Goal: Task Accomplishment & Management: Use online tool/utility

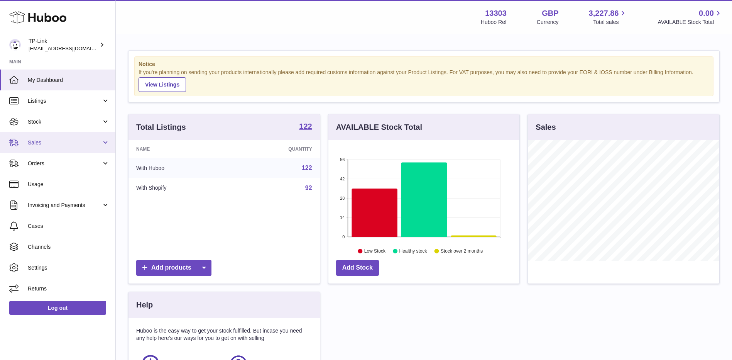
click at [71, 139] on span "Sales" at bounding box center [65, 142] width 74 height 7
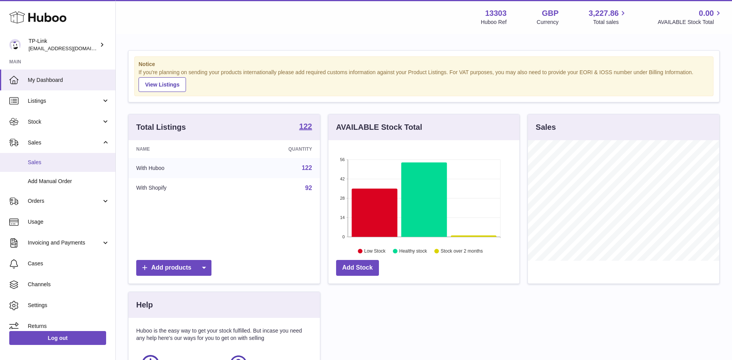
click at [58, 158] on link "Sales" at bounding box center [57, 162] width 115 height 19
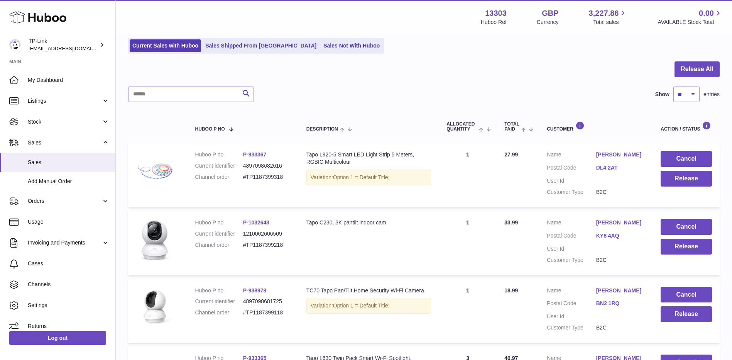
scroll to position [39, 0]
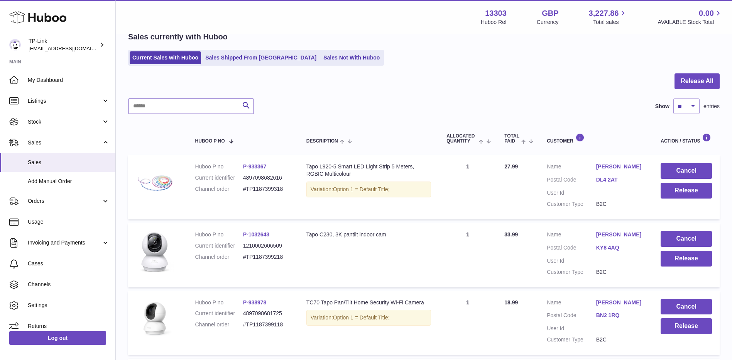
click at [187, 109] on input "text" at bounding box center [191, 105] width 126 height 15
type input "*****"
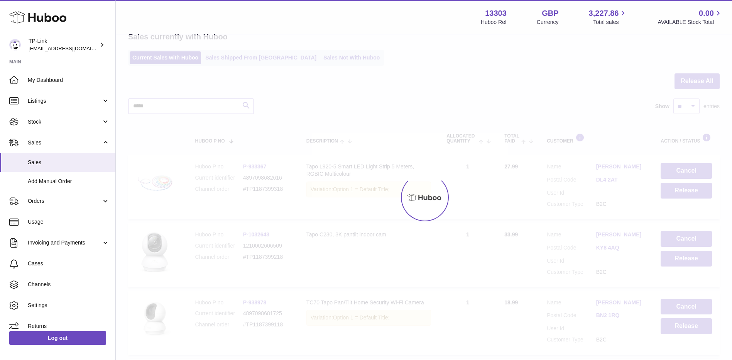
scroll to position [30, 0]
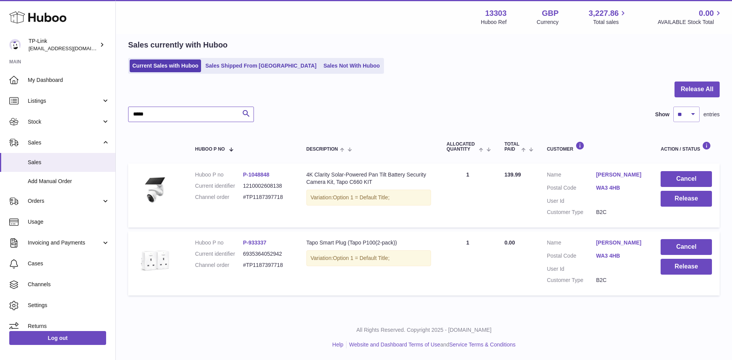
drag, startPoint x: 166, startPoint y: 107, endPoint x: 120, endPoint y: 108, distance: 46.7
click at [120, 108] on div "My Huboo - Sales report Sales currently with Huboo Current Sales with Huboo Sal…" at bounding box center [424, 159] width 616 height 310
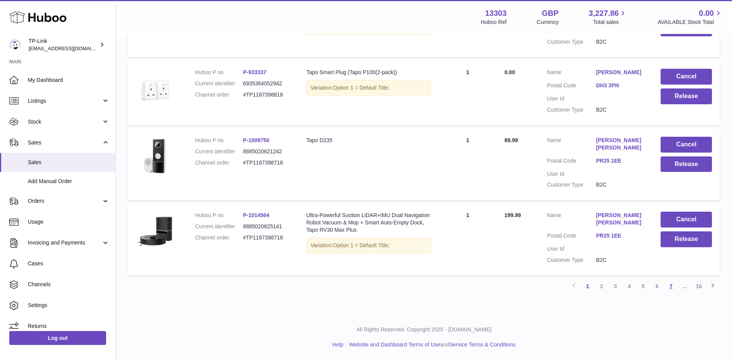
click at [669, 285] on link "7" at bounding box center [671, 286] width 14 height 14
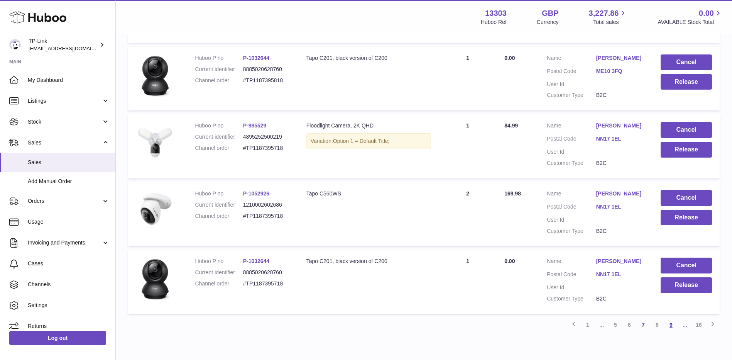
click at [673, 325] on link "9" at bounding box center [671, 325] width 14 height 14
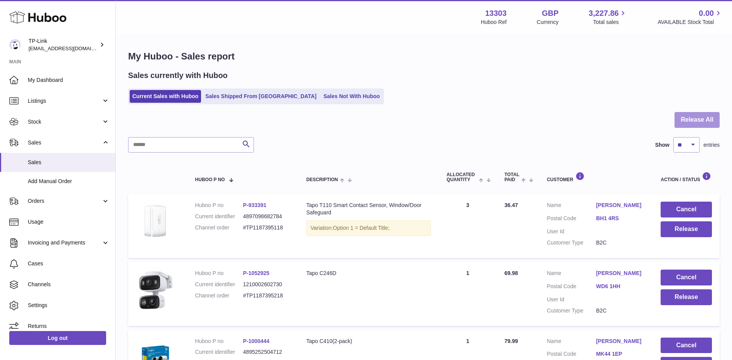
click at [694, 120] on button "Release All" at bounding box center [696, 120] width 45 height 16
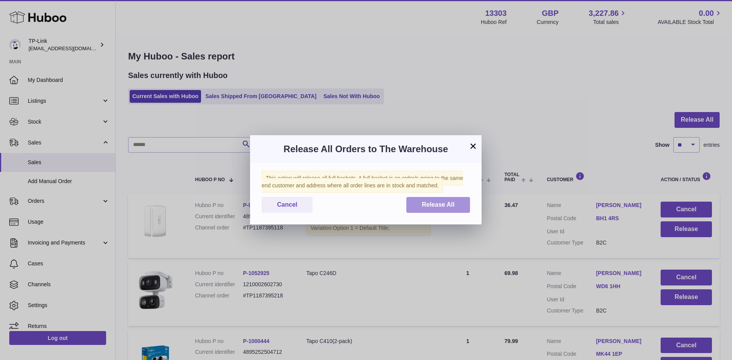
click at [444, 200] on button "Release All" at bounding box center [438, 205] width 64 height 16
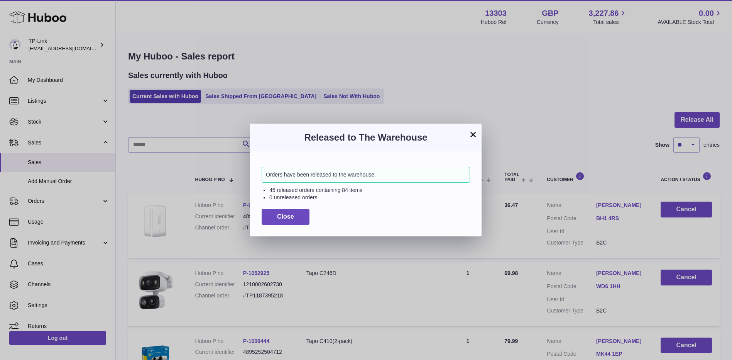
click at [470, 135] on button "×" at bounding box center [472, 134] width 9 height 9
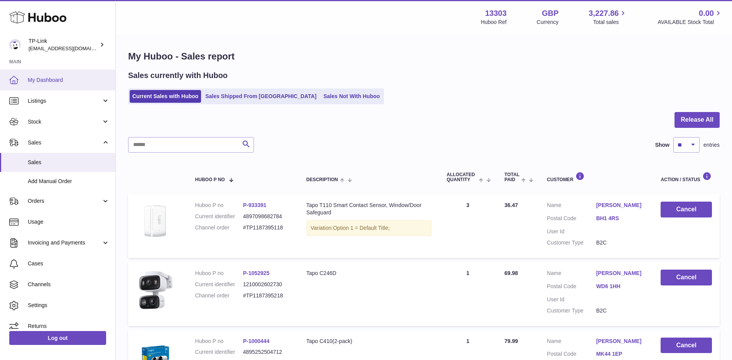
click at [43, 77] on span "My Dashboard" at bounding box center [69, 79] width 82 height 7
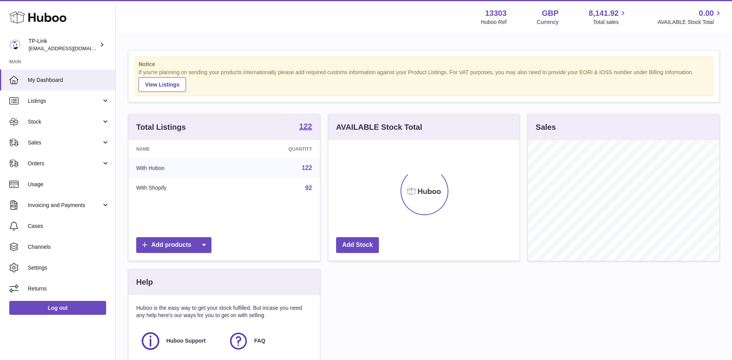
scroll to position [120, 191]
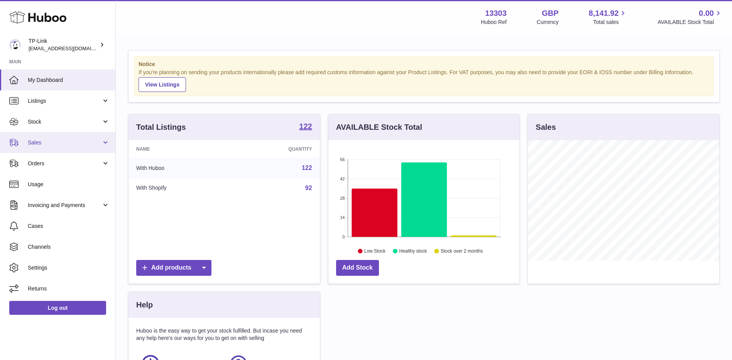
click at [44, 144] on span "Sales" at bounding box center [65, 142] width 74 height 7
